Goal: Complete application form: Complete application form

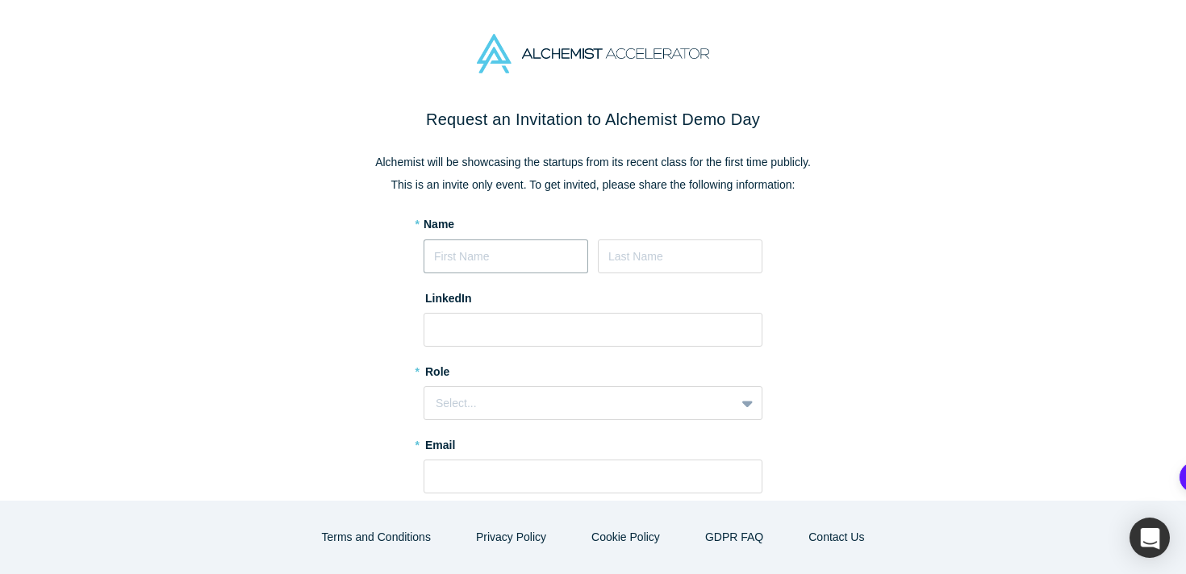
click at [493, 261] on input at bounding box center [506, 257] width 165 height 34
type input "[PERSON_NAME]"
type input "[EMAIL_ADDRESS][DOMAIN_NAME]"
click at [486, 322] on input at bounding box center [593, 330] width 339 height 34
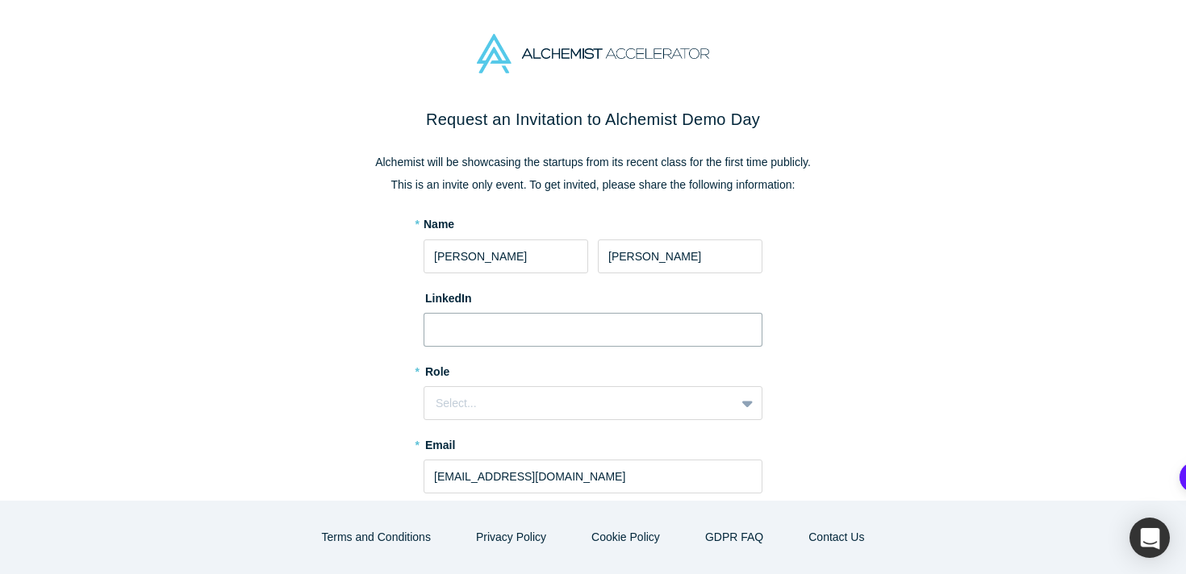
type input "[URL][DOMAIN_NAME]"
click at [501, 407] on div "Select..." at bounding box center [580, 403] width 288 height 17
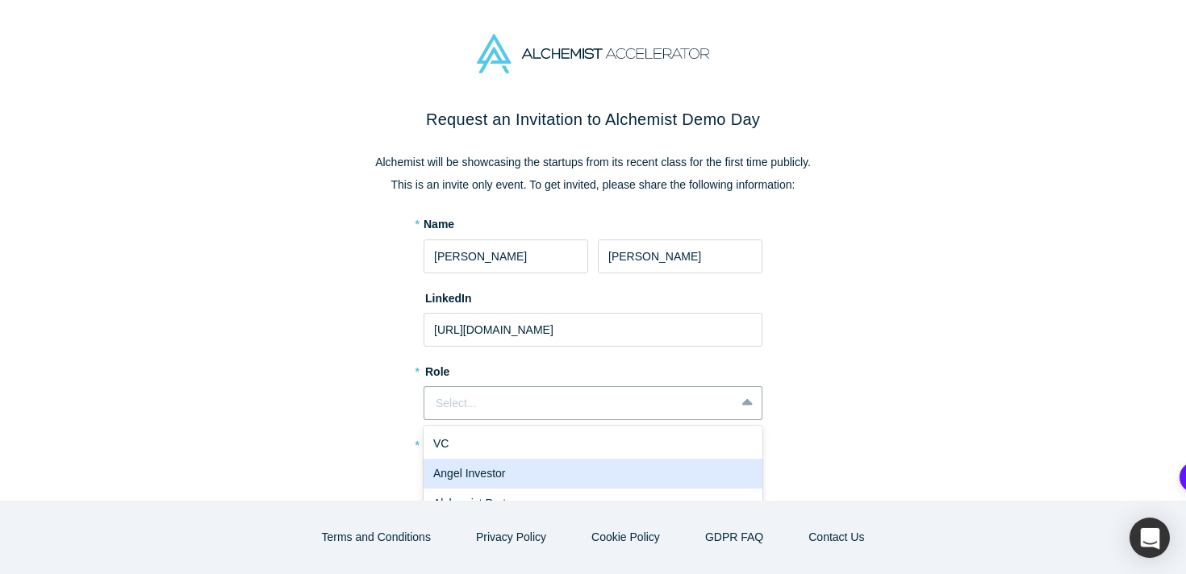
scroll to position [44, 0]
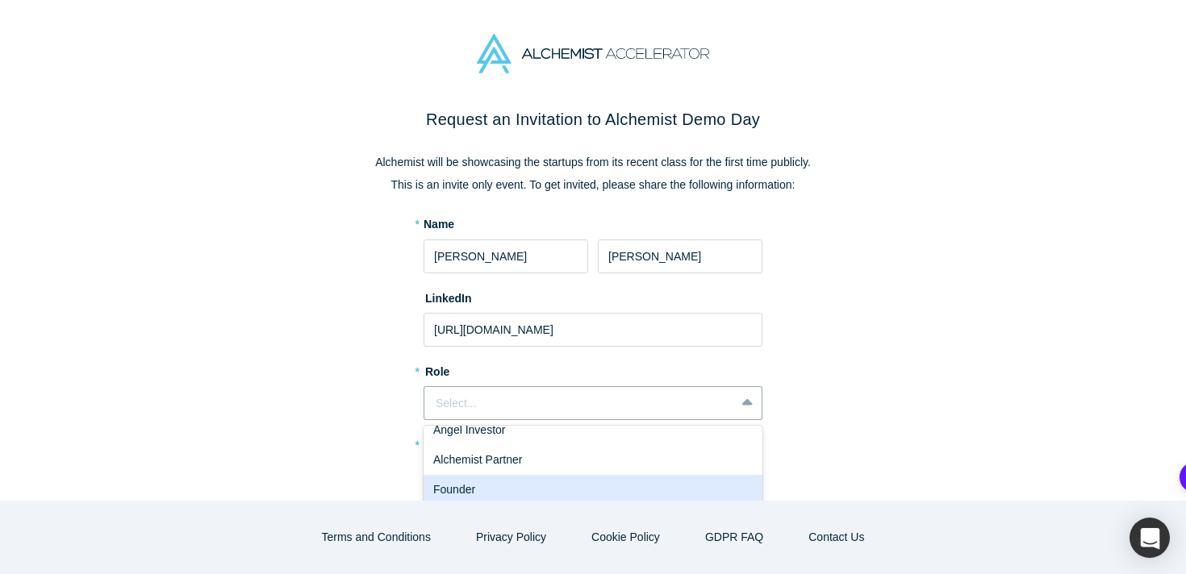
click at [499, 476] on div "Founder" at bounding box center [593, 490] width 339 height 30
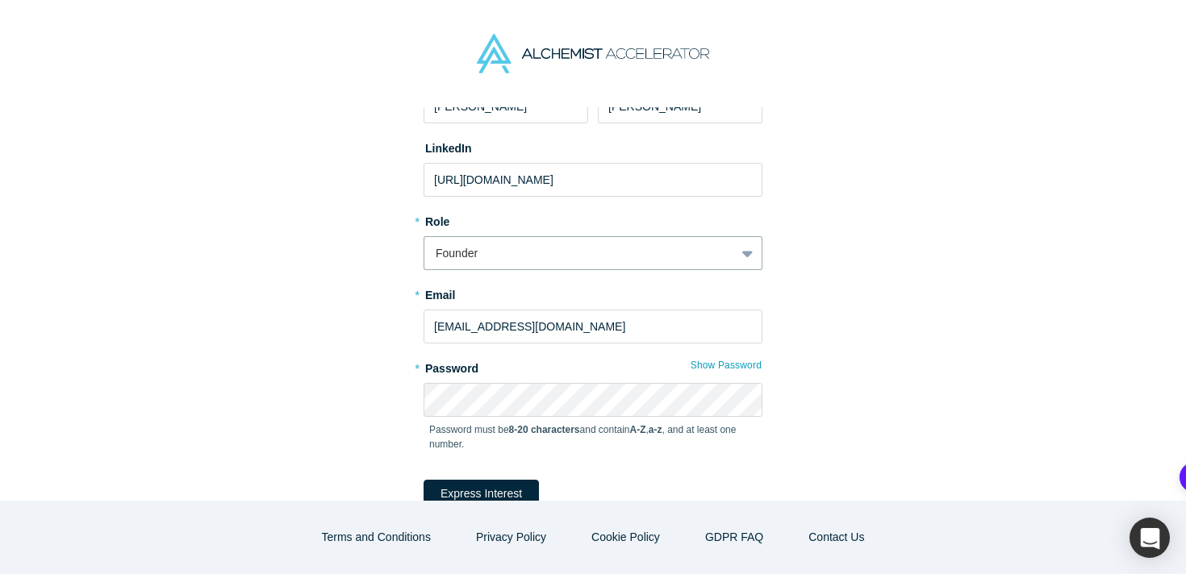
scroll to position [152, 0]
click at [484, 484] on button "Express Interest" at bounding box center [481, 492] width 115 height 28
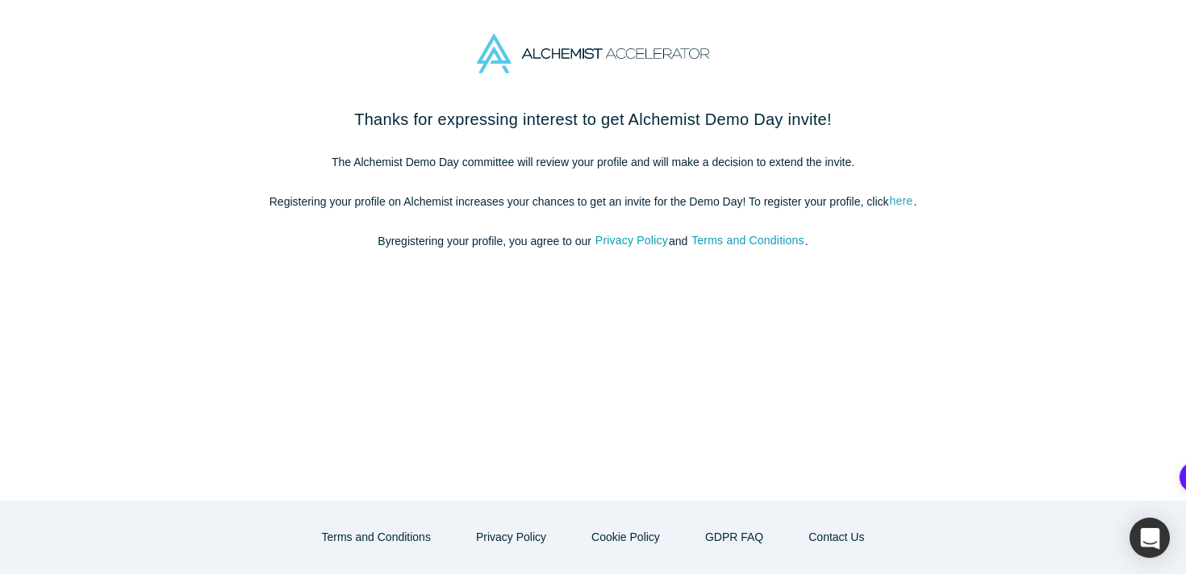
click at [908, 202] on link "here" at bounding box center [901, 201] width 25 height 19
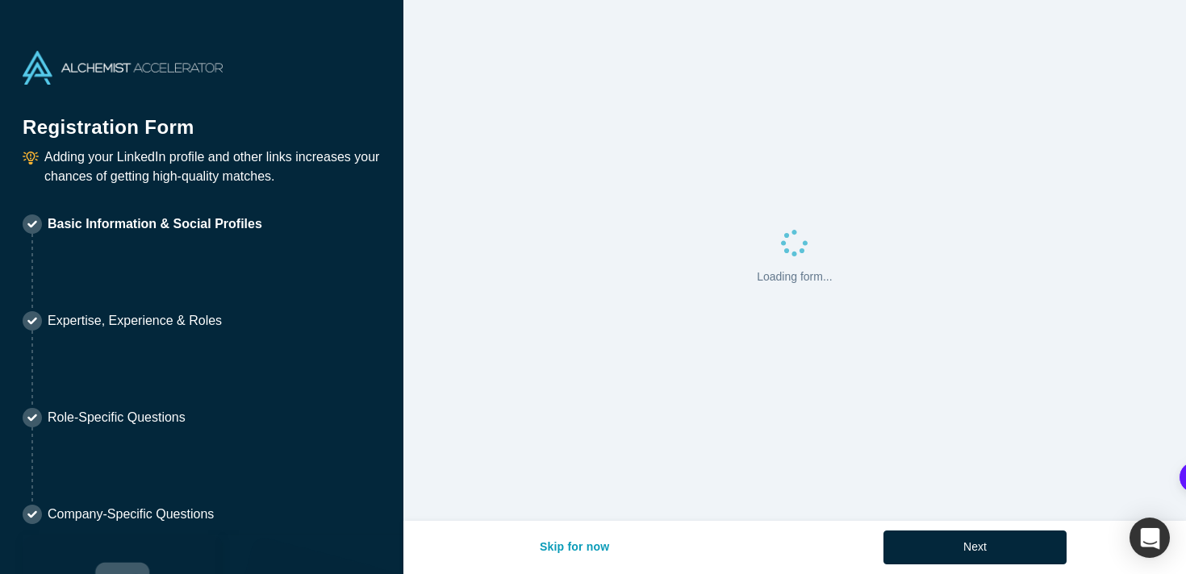
select select "US"
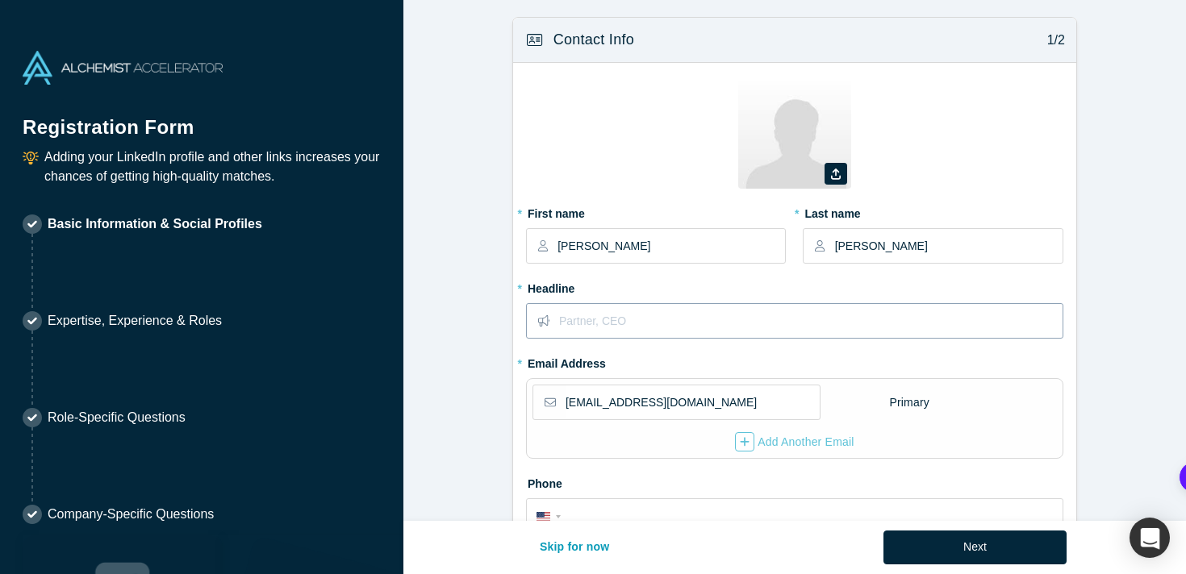
click at [718, 334] on input "text" at bounding box center [810, 321] width 503 height 34
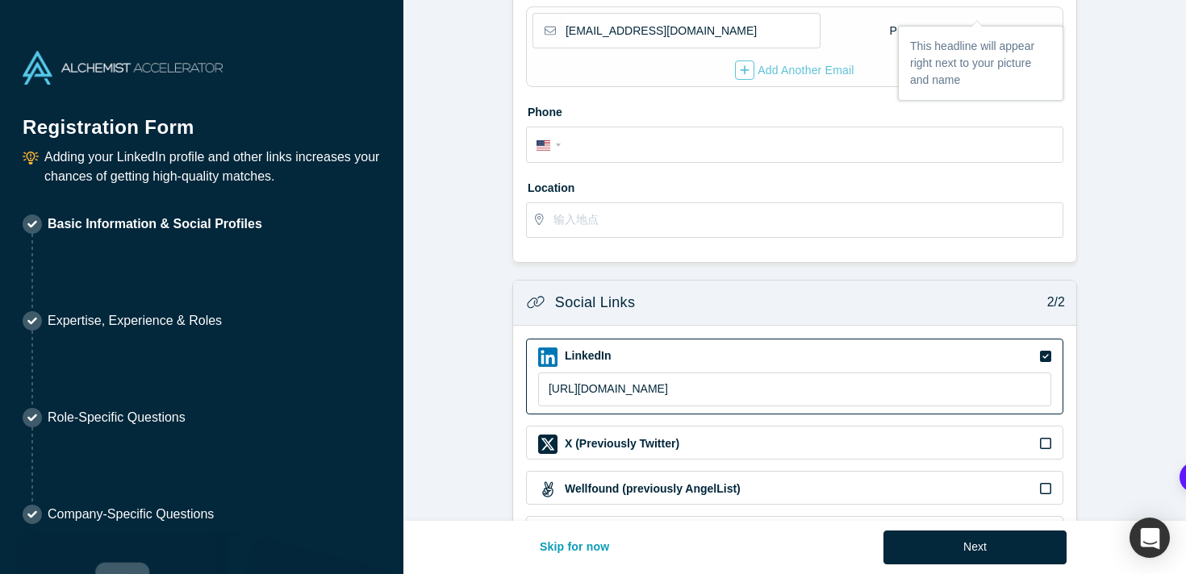
scroll to position [325, 0]
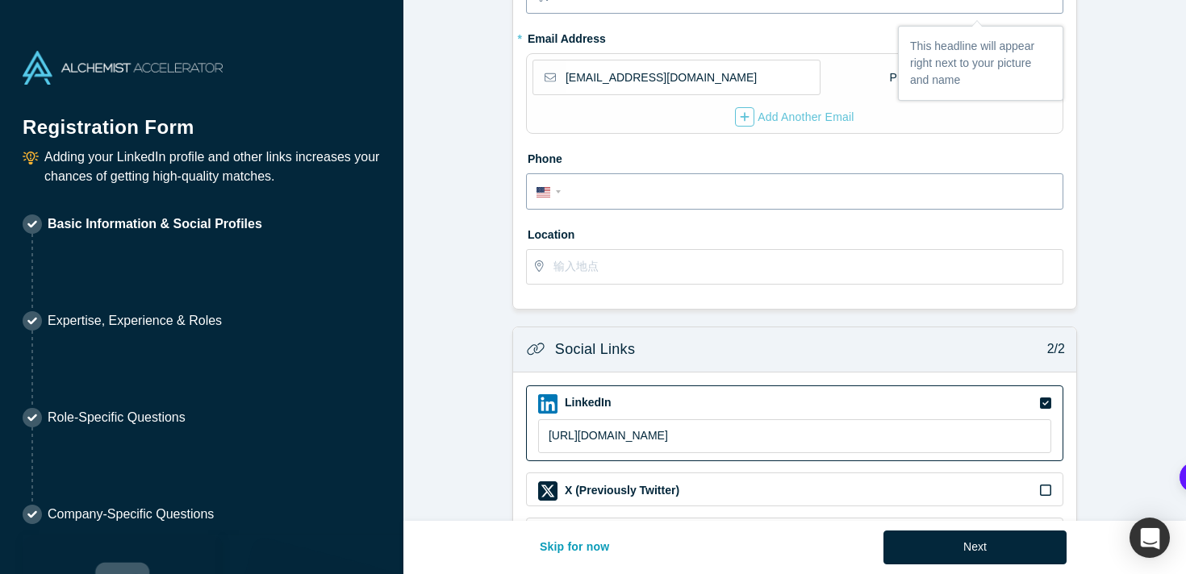
type input "CEO"
click at [605, 190] on input "tel" at bounding box center [809, 192] width 487 height 23
type input "[PHONE_NUMBER]"
click at [630, 263] on input "text" at bounding box center [807, 267] width 508 height 34
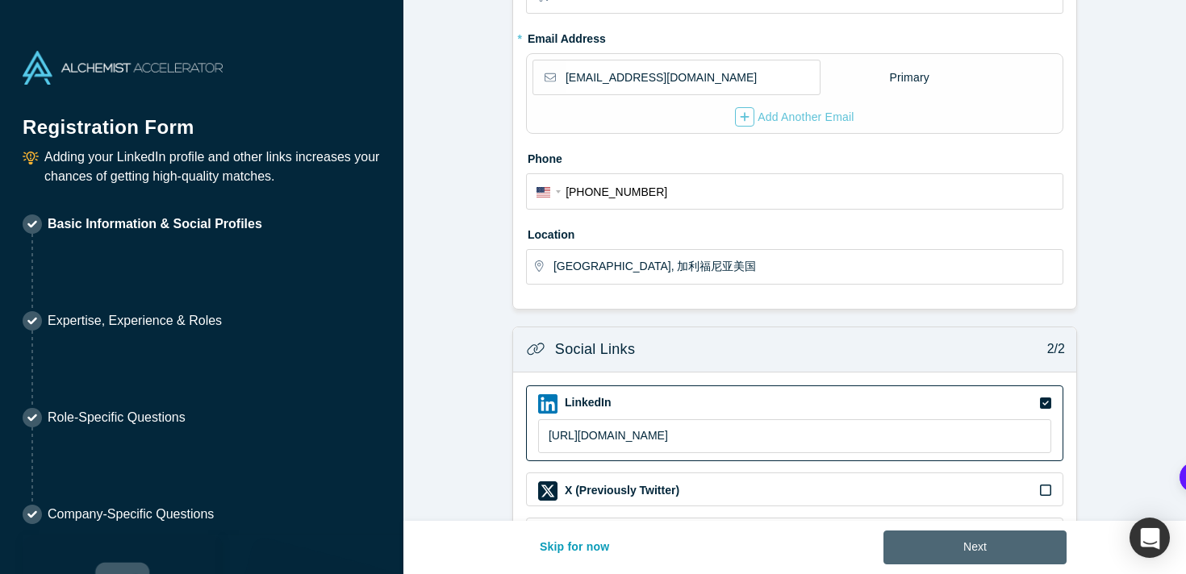
click at [957, 541] on button "Next" at bounding box center [974, 548] width 183 height 34
type input "[GEOGRAPHIC_DATA], [GEOGRAPHIC_DATA], [GEOGRAPHIC_DATA]"
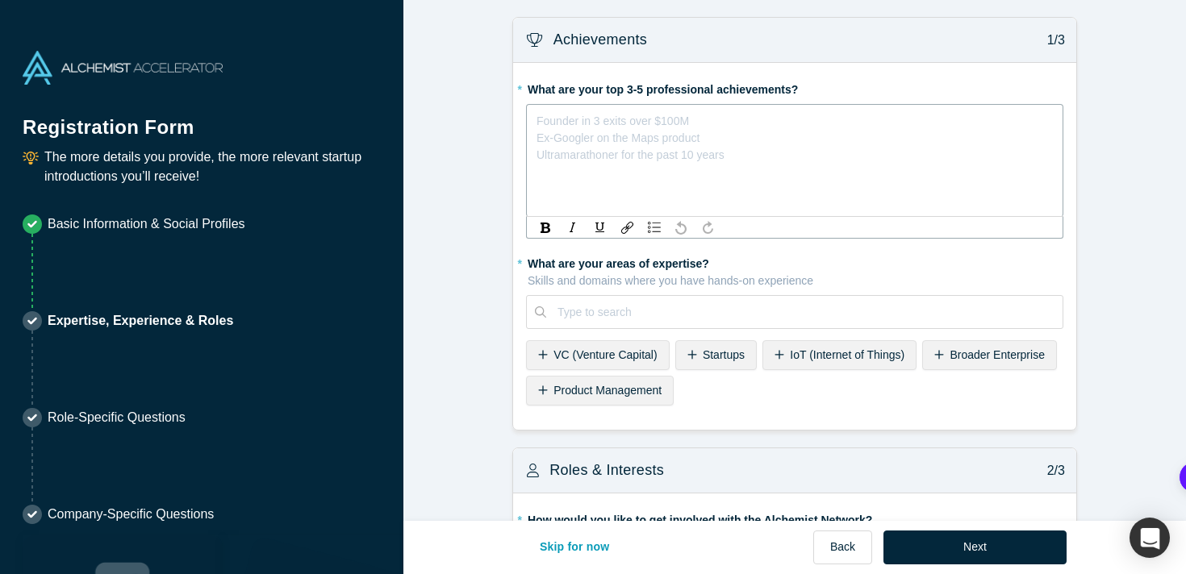
click at [642, 127] on div "Founder in 3 exits over $100M Ex-Googler on the Maps product Ultramarathoner fo…" at bounding box center [794, 118] width 516 height 17
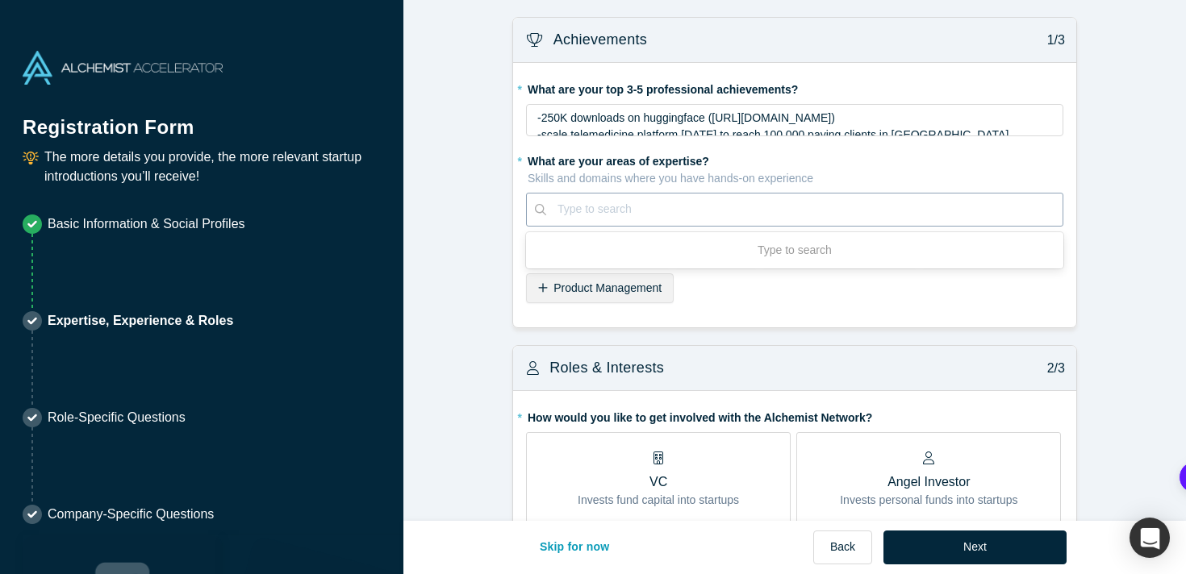
click at [708, 315] on fieldset "* What are your top 3-5 professional achievements? -250K downloads on huggingfa…" at bounding box center [794, 195] width 537 height 239
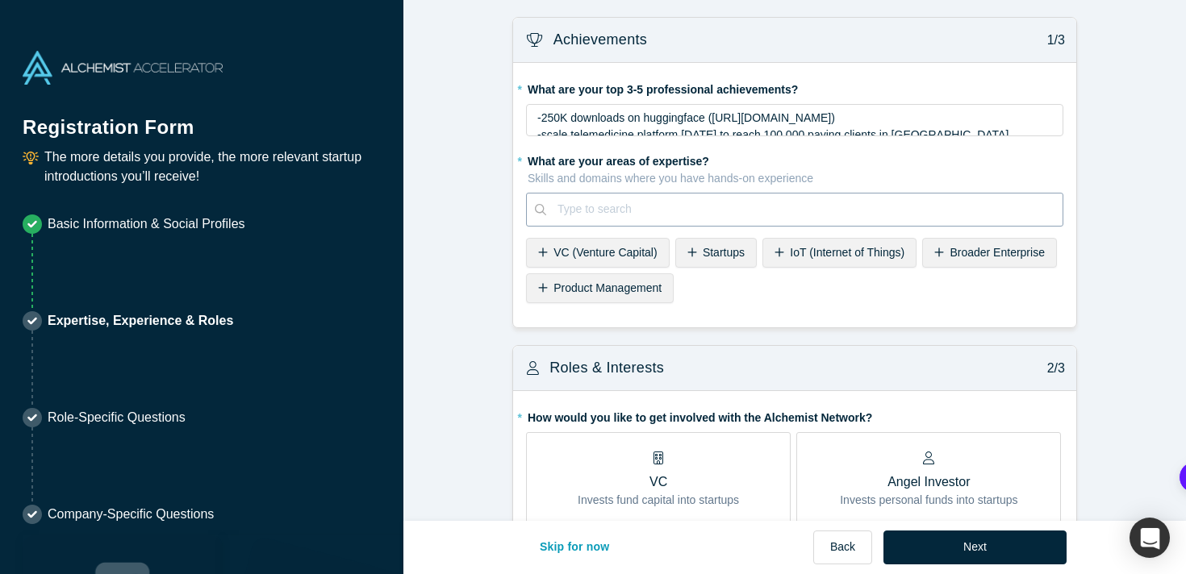
click at [674, 211] on div at bounding box center [804, 209] width 494 height 20
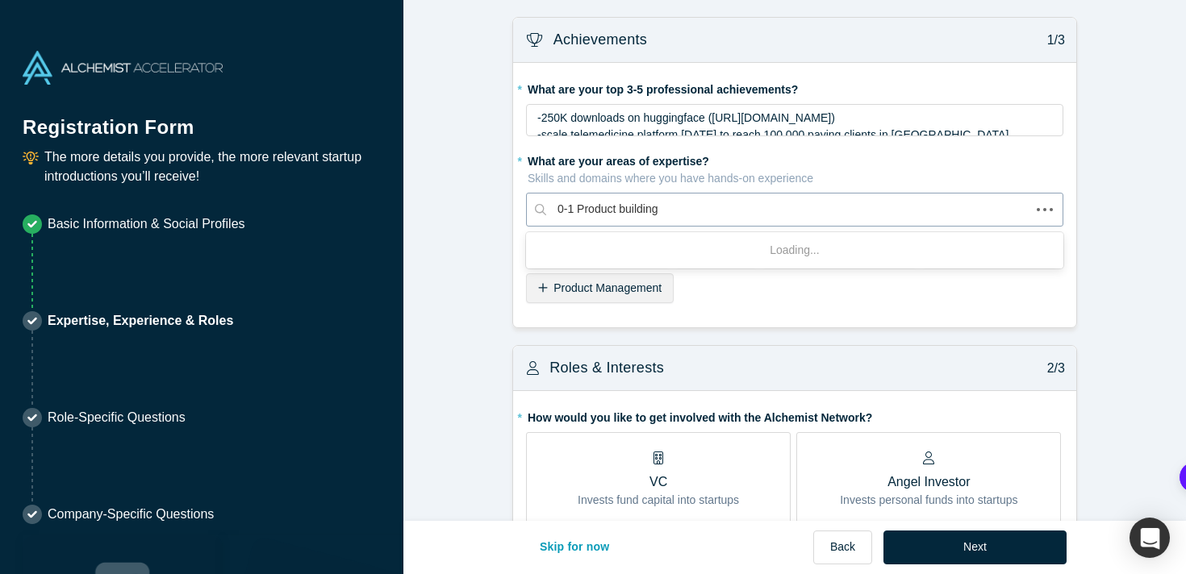
type input "0-1 Product building"
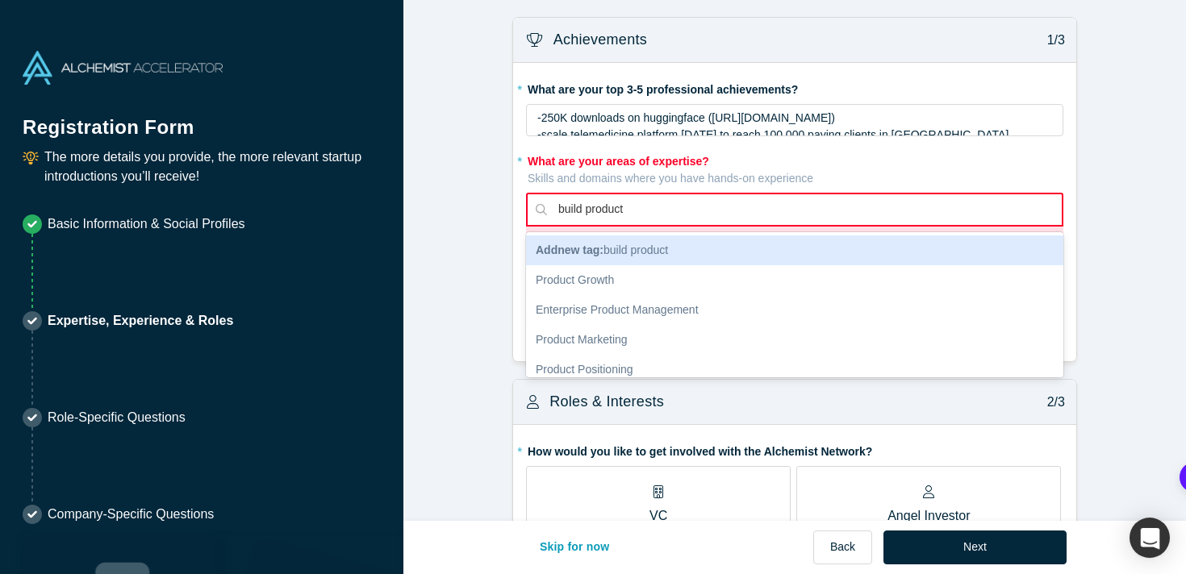
type input "build product"
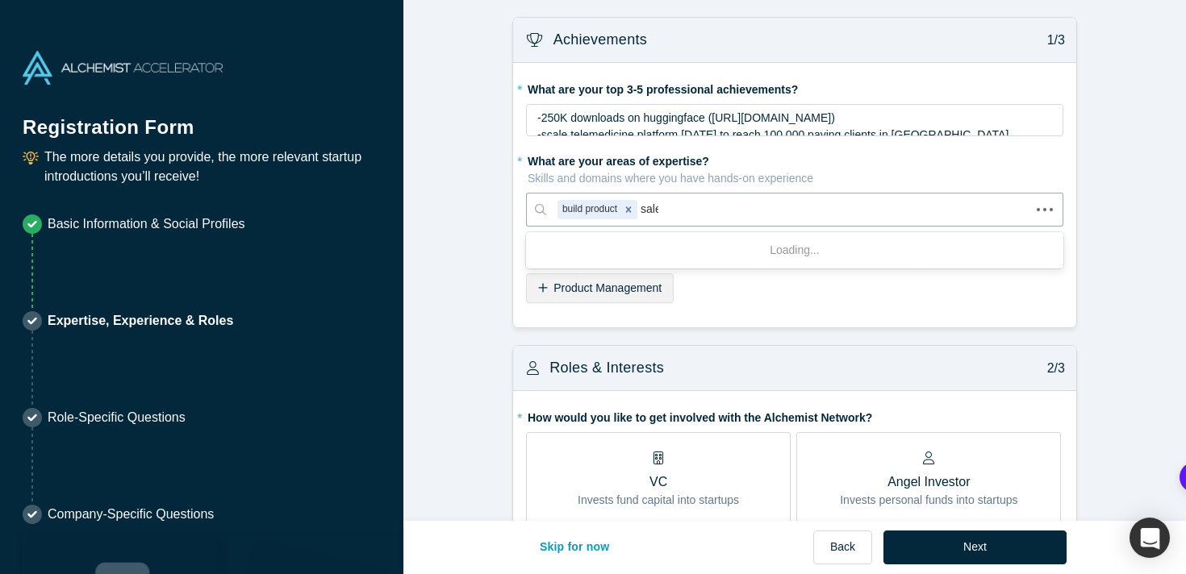
type input "sales"
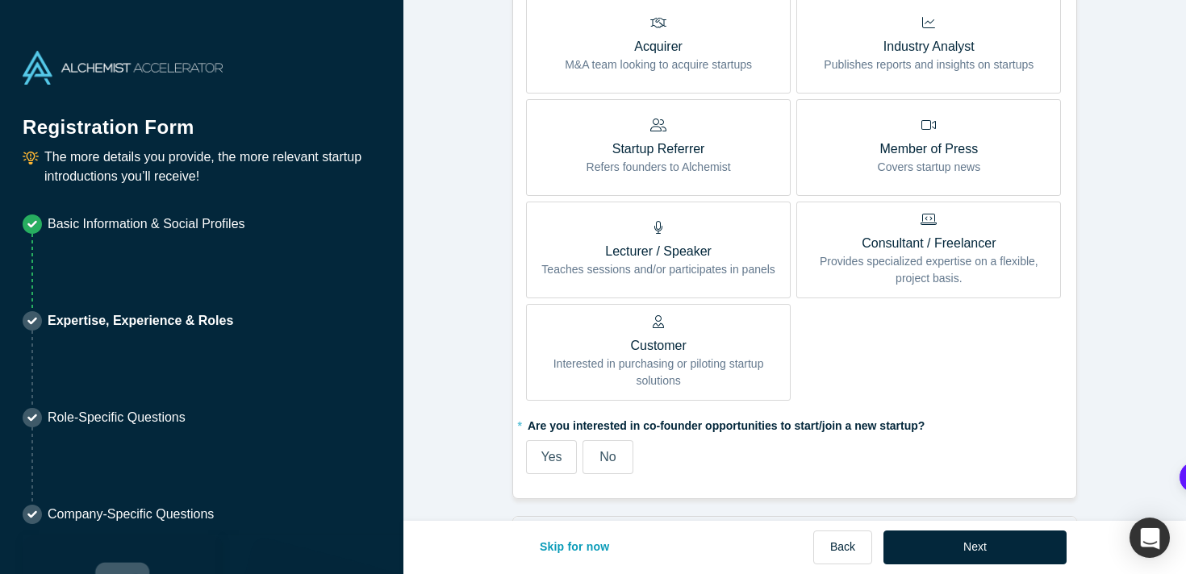
scroll to position [745, 0]
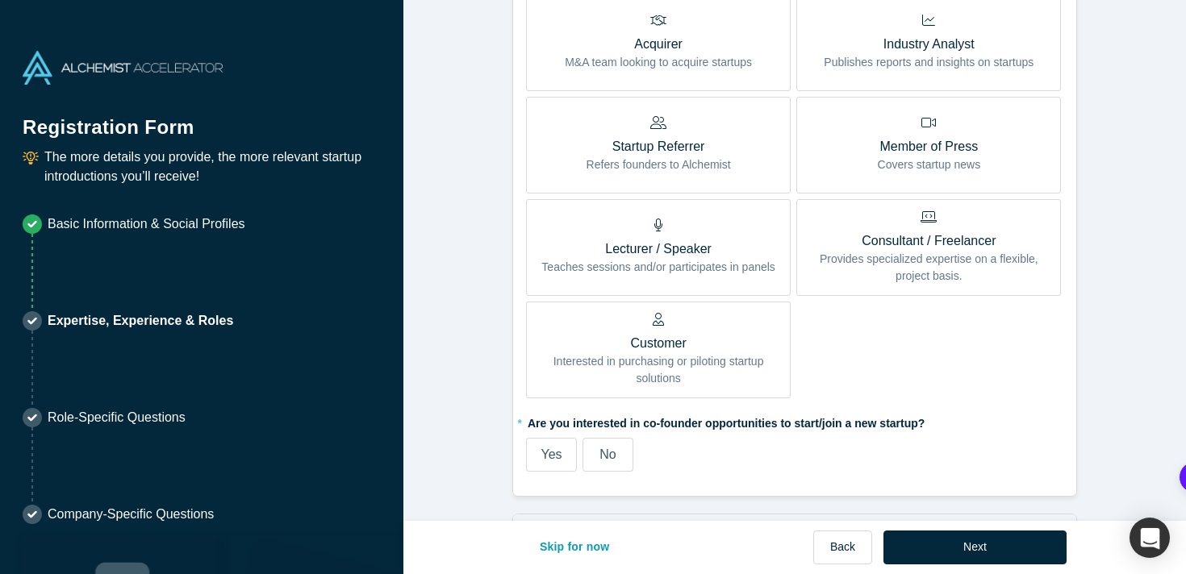
click at [555, 440] on label "Yes" at bounding box center [551, 455] width 51 height 34
click at [0, 0] on input "Yes" at bounding box center [0, 0] width 0 height 0
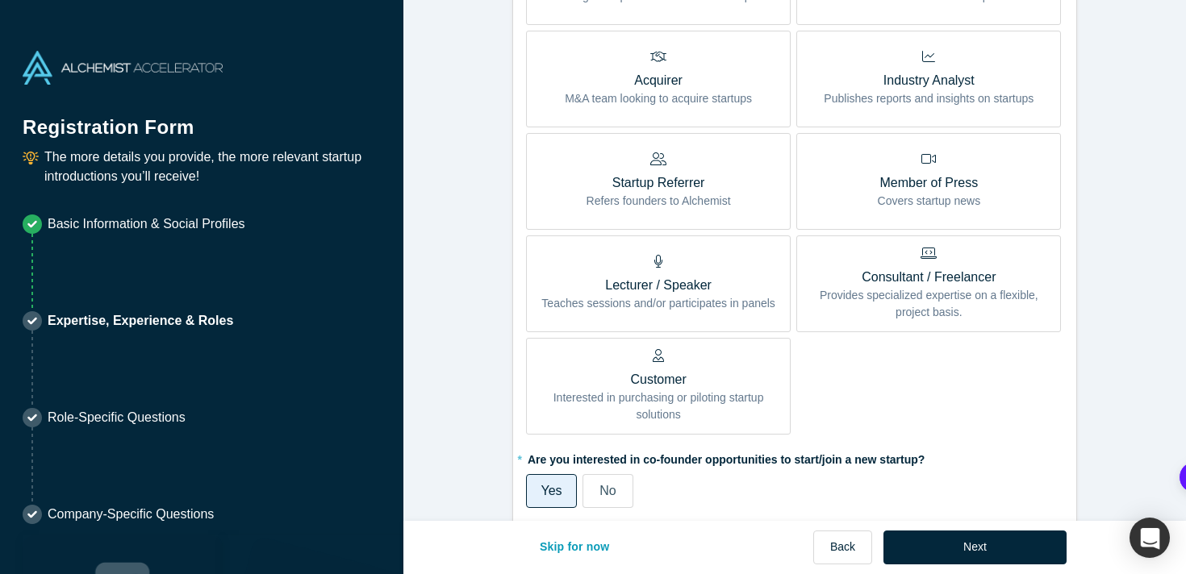
scroll to position [701, 0]
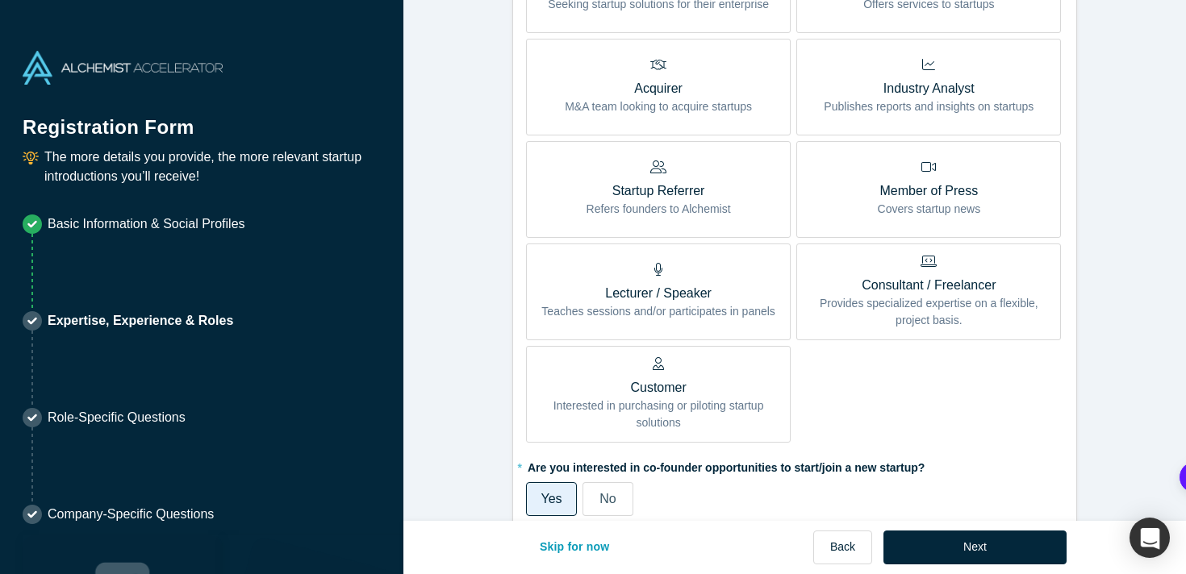
click at [662, 310] on p "Teaches sessions and/or participates in panels" at bounding box center [658, 311] width 234 height 17
click at [0, 0] on input "Lecturer / Speaker Teaches sessions and/or participates in panels" at bounding box center [0, 0] width 0 height 0
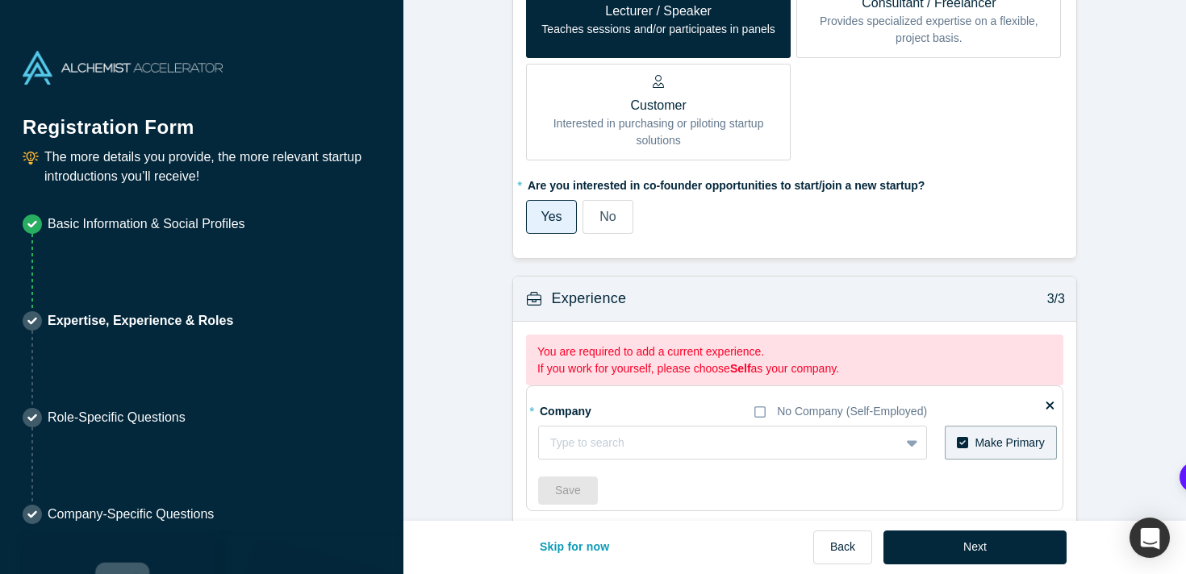
scroll to position [996, 0]
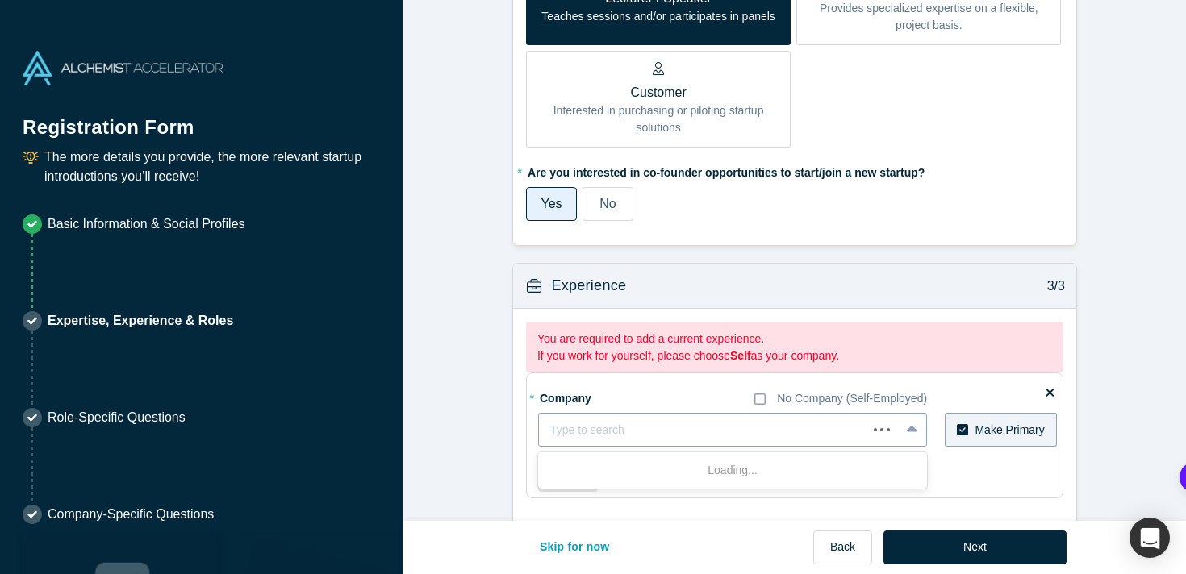
click at [719, 437] on div at bounding box center [703, 430] width 306 height 20
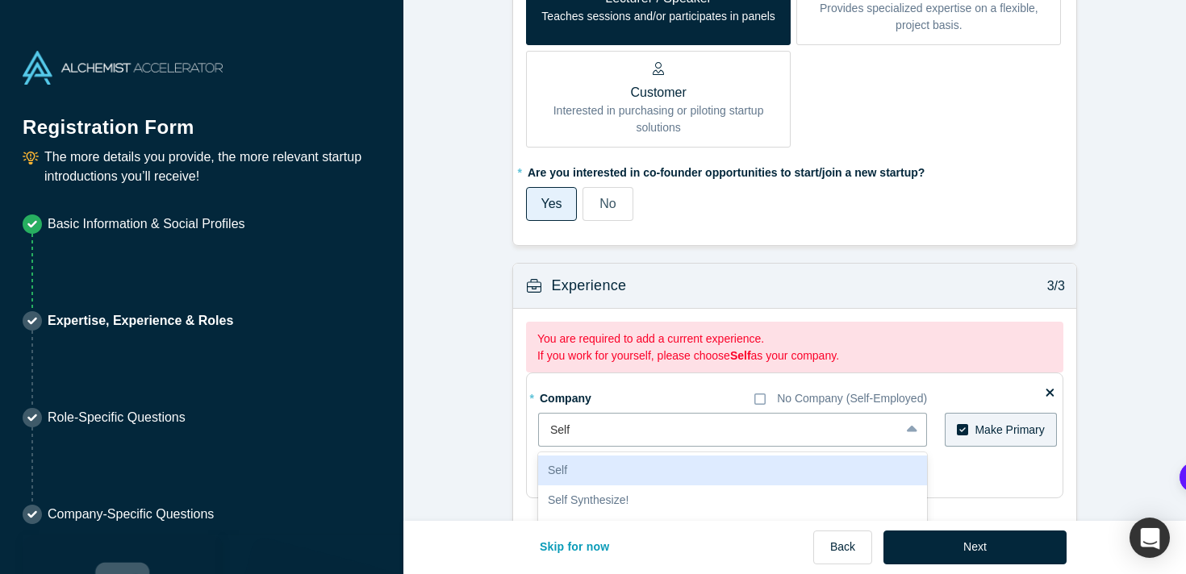
click at [708, 465] on div "Self" at bounding box center [732, 471] width 389 height 30
type input "Self"
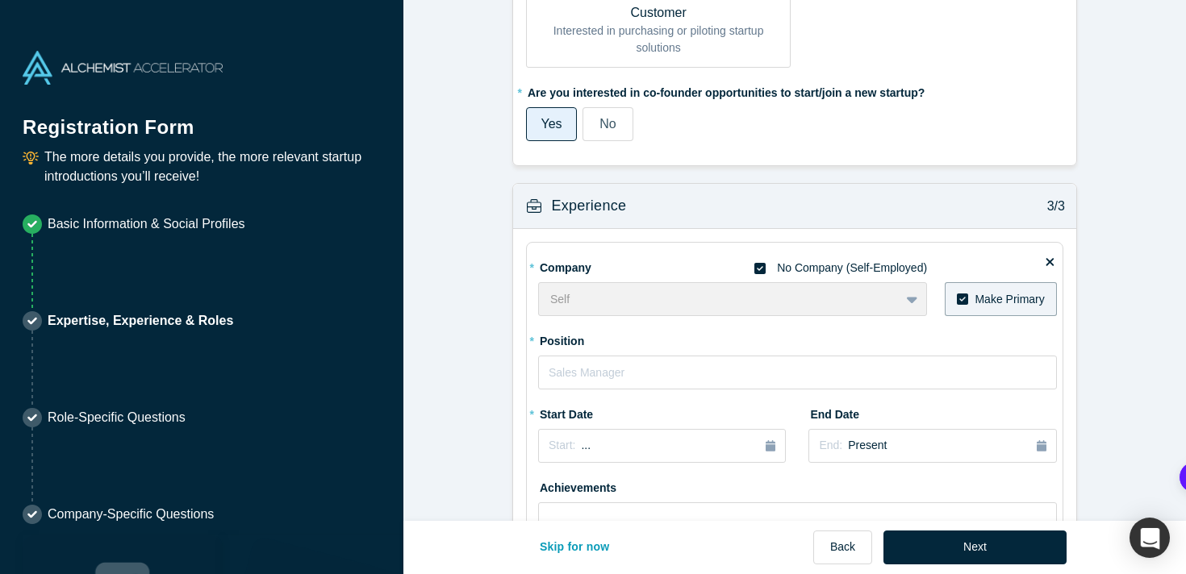
scroll to position [1102, 0]
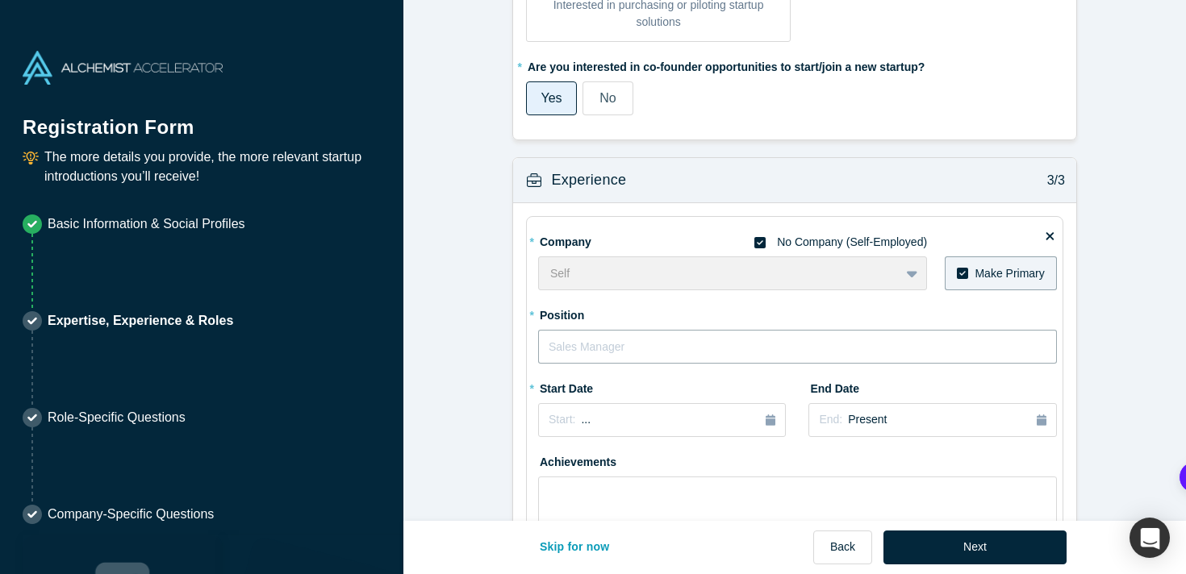
click at [618, 342] on input "text" at bounding box center [797, 347] width 519 height 34
type input "F"
type input "Co-founder and CEO"
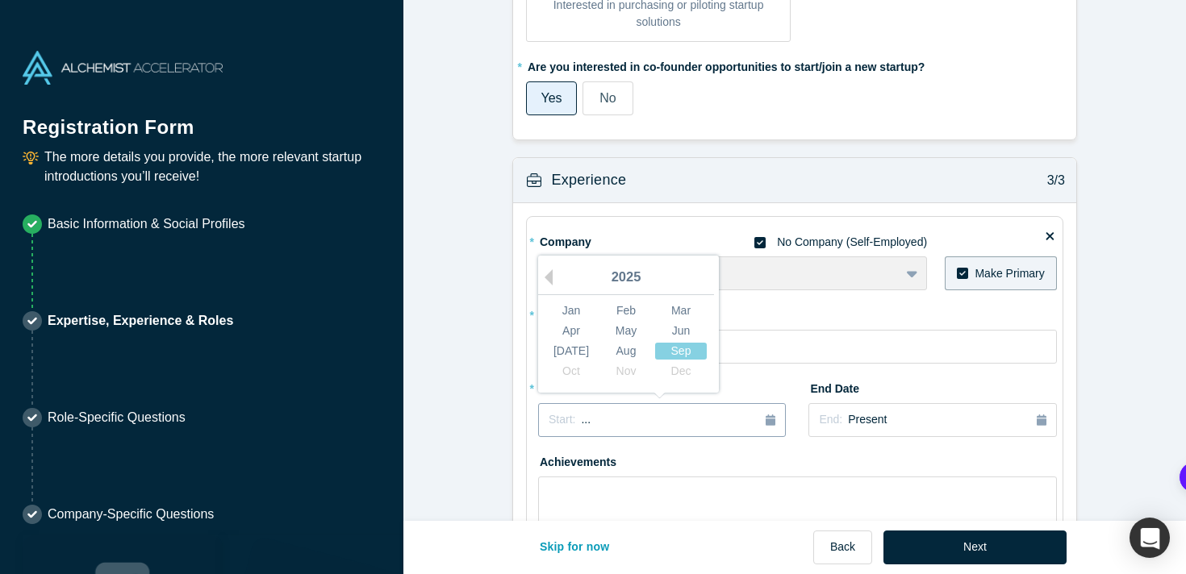
click at [644, 416] on div "Start: ..." at bounding box center [662, 420] width 227 height 18
